Goal: Information Seeking & Learning: Learn about a topic

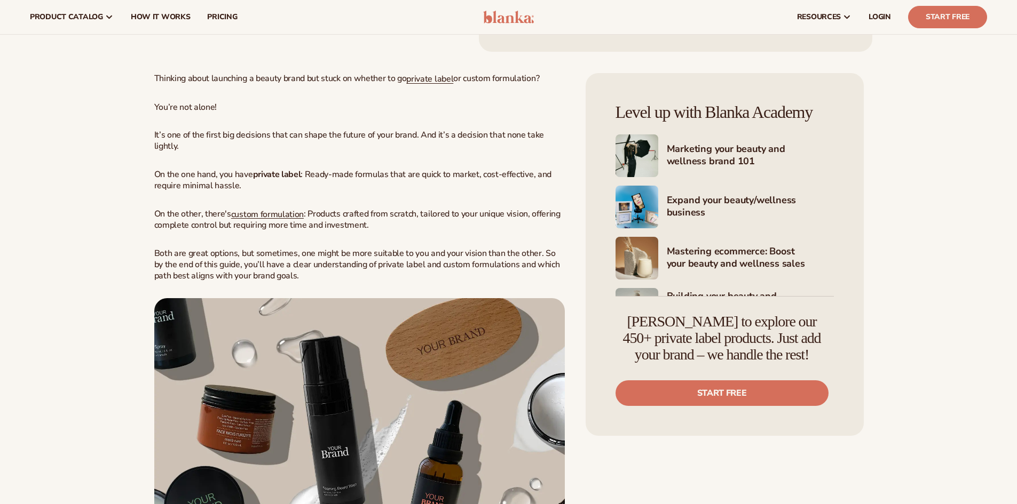
scroll to position [374, 0]
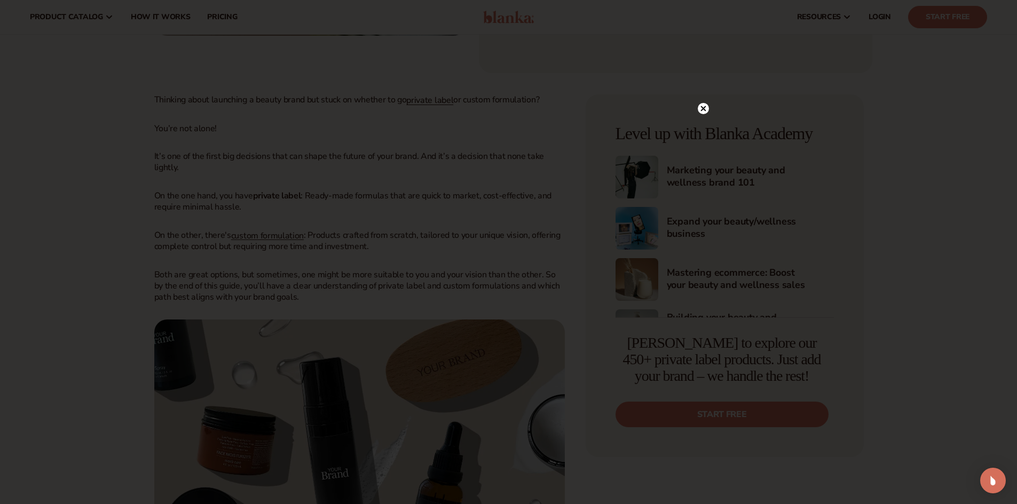
click at [701, 106] on icon at bounding box center [702, 108] width 11 height 11
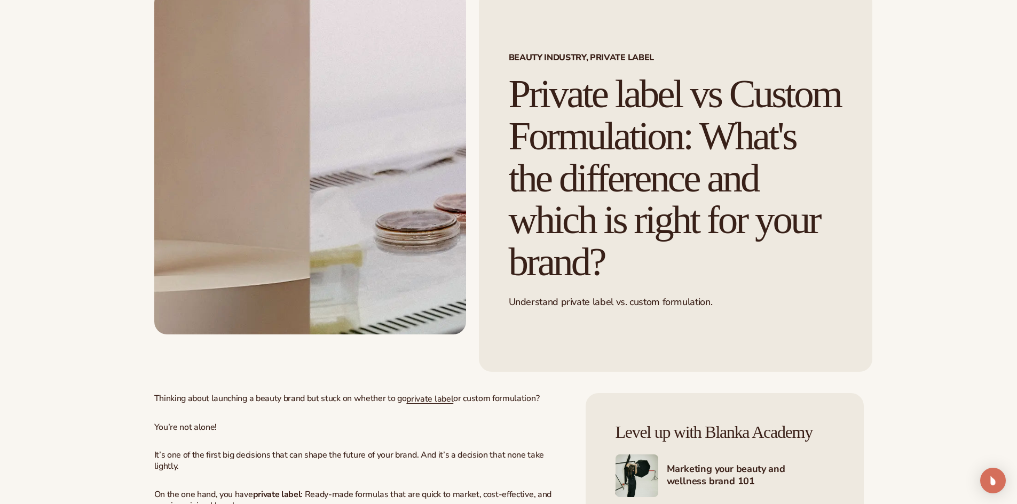
scroll to position [0, 0]
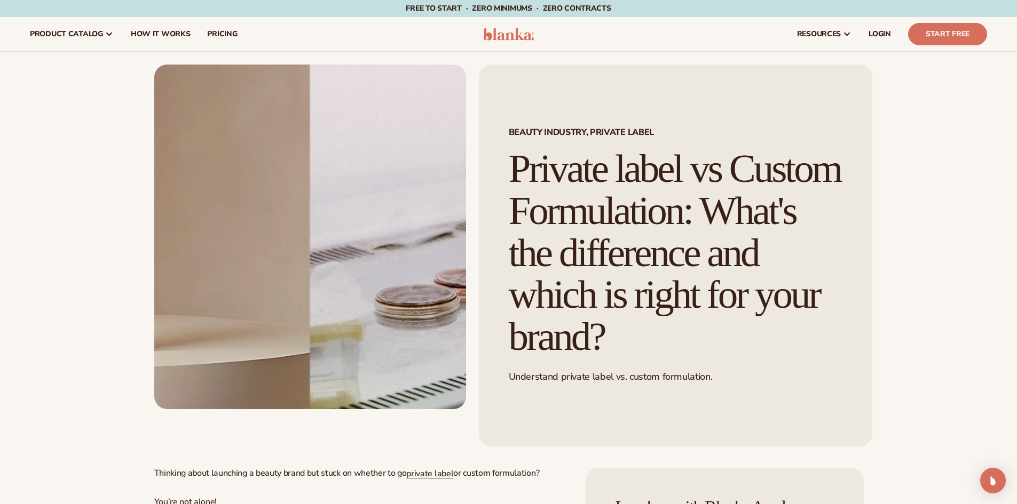
click at [530, 168] on h1 "Private label vs Custom Formulation: What's the difference and which is right f…" at bounding box center [676, 253] width 334 height 210
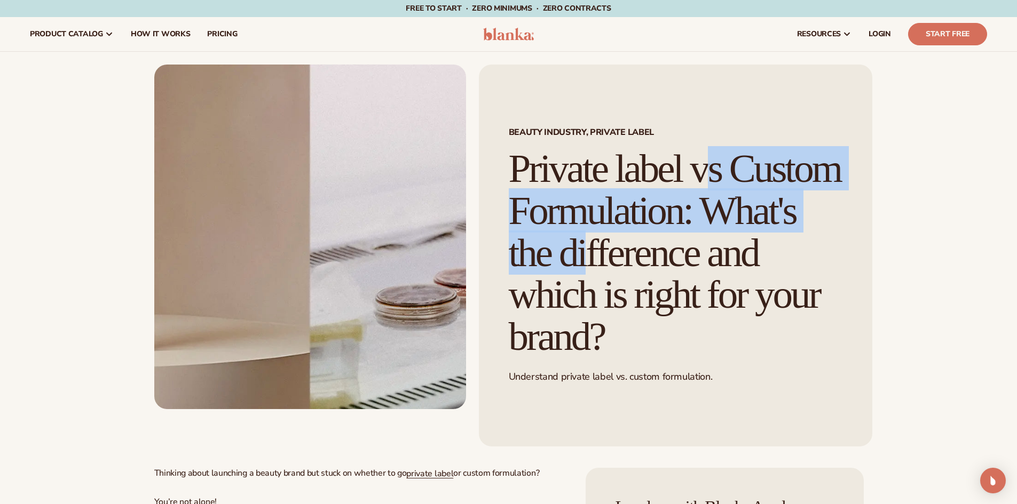
drag, startPoint x: 517, startPoint y: 166, endPoint x: 708, endPoint y: 253, distance: 210.4
click at [708, 253] on h1 "Private label vs Custom Formulation: What's the difference and which is right f…" at bounding box center [676, 253] width 334 height 210
copy h1 "Private label vs Custom Formulation"
